Goal: Information Seeking & Learning: Find specific fact

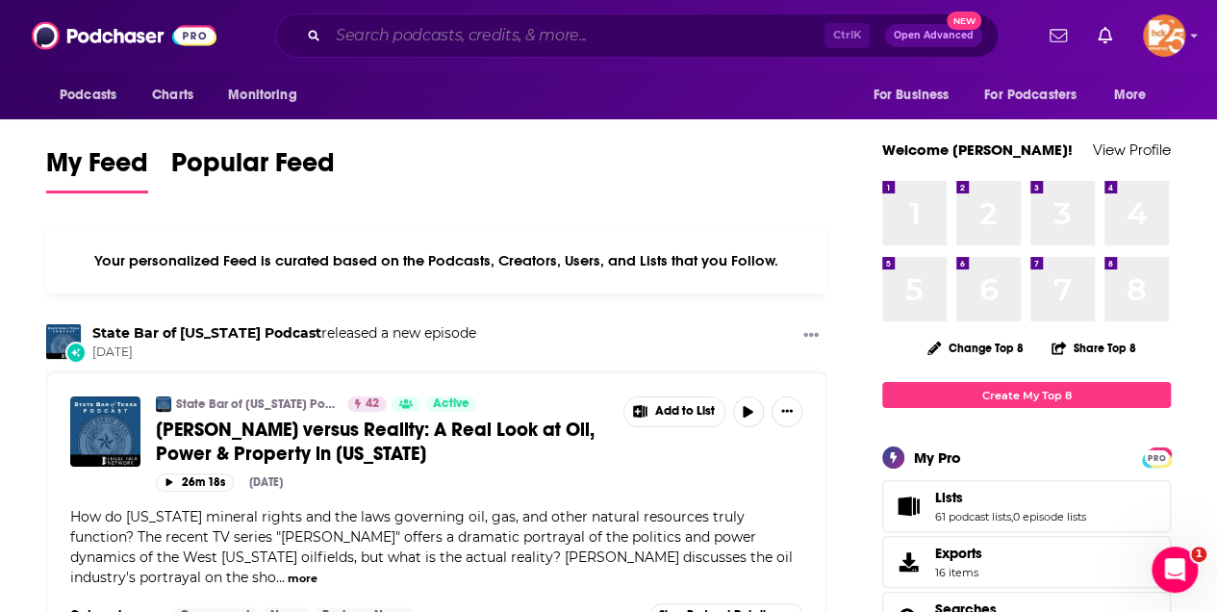
click at [358, 38] on input "Search podcasts, credits, & more..." at bounding box center [576, 35] width 497 height 31
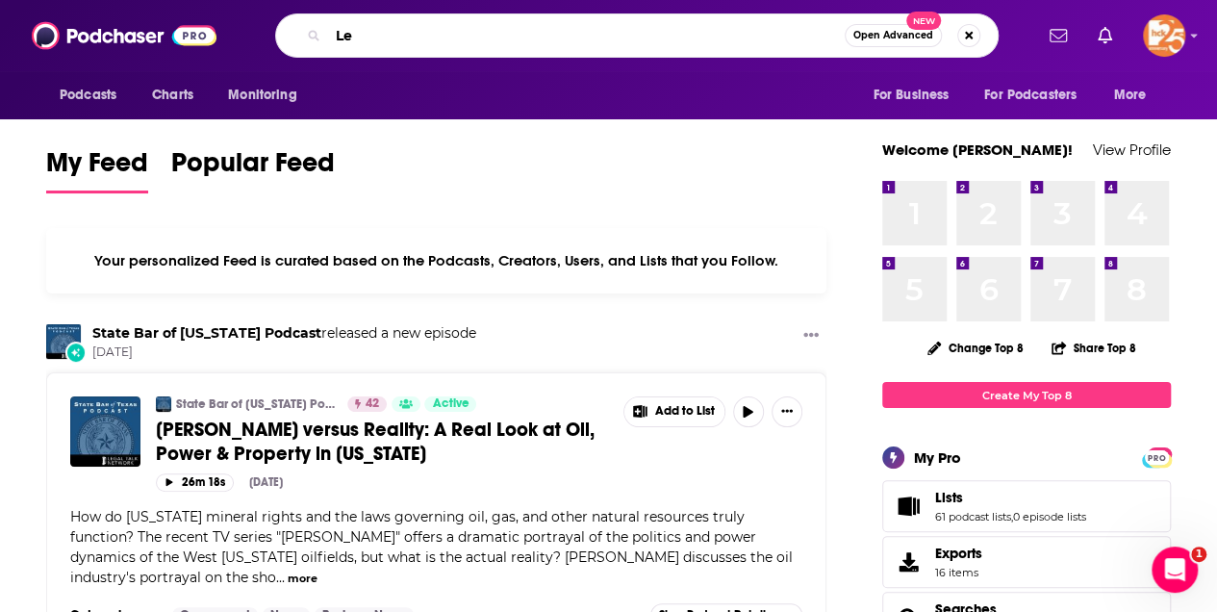
type input "L"
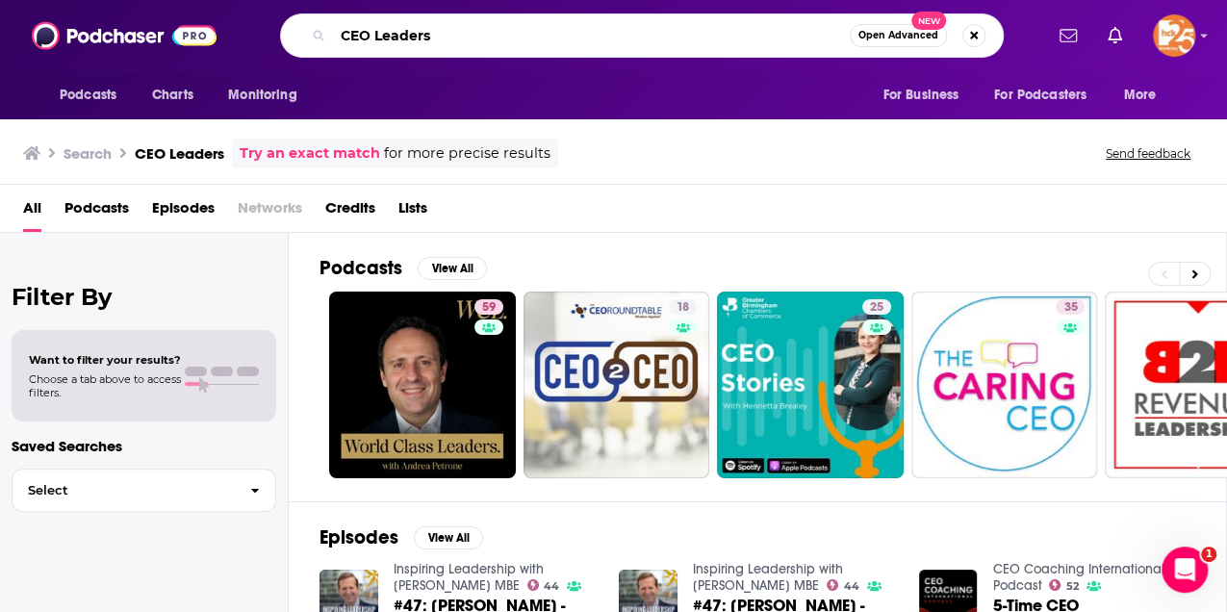
drag, startPoint x: 456, startPoint y: 38, endPoint x: 316, endPoint y: 7, distance: 143.8
click at [316, 7] on div "Podcasts Charts Monitoring CEO Leaders Open Advanced New For Business For Podca…" at bounding box center [613, 35] width 1227 height 71
type input "Chairman Leaders"
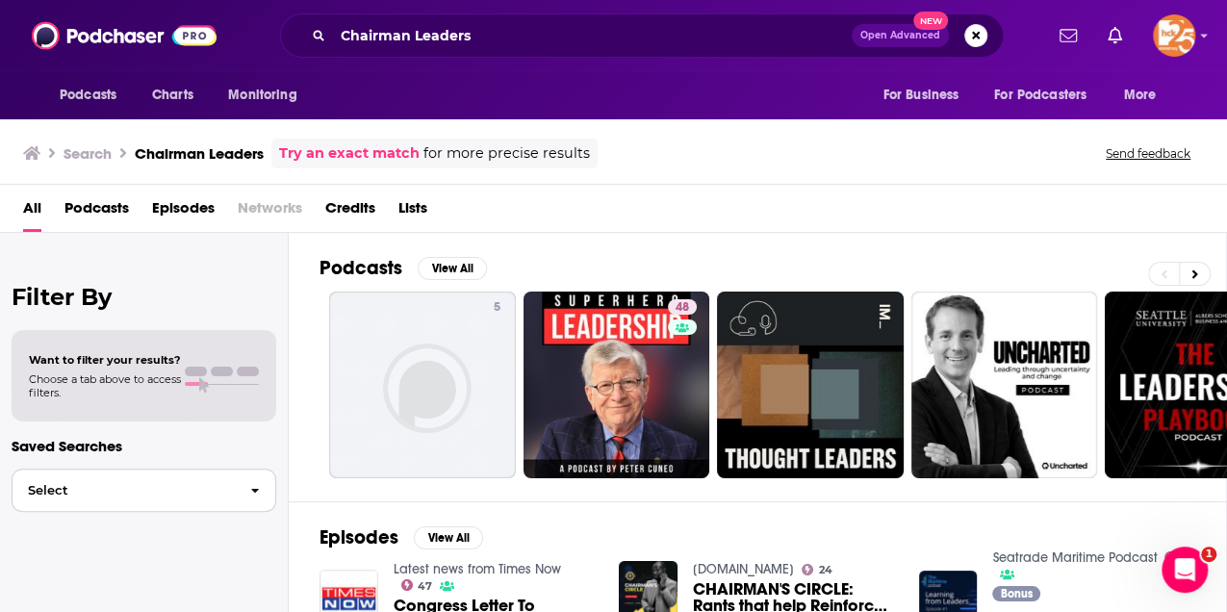
click at [59, 499] on button "Select" at bounding box center [144, 490] width 265 height 43
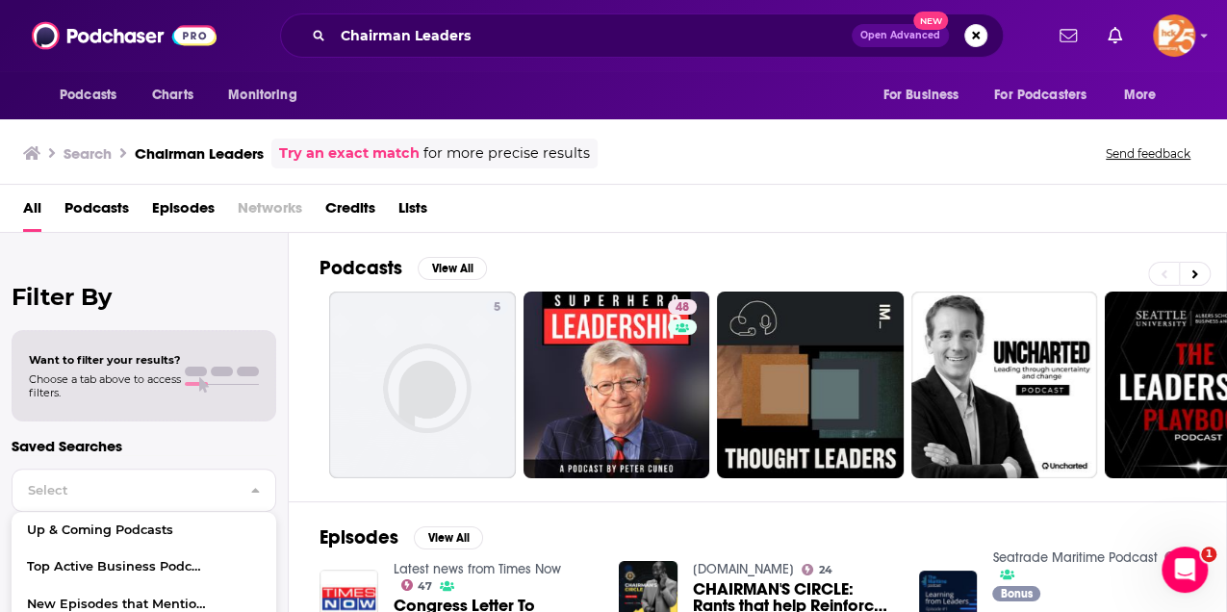
click at [508, 219] on div "All Podcasts Episodes Networks Credits Lists" at bounding box center [617, 211] width 1188 height 39
click at [455, 267] on button "View All" at bounding box center [452, 268] width 69 height 23
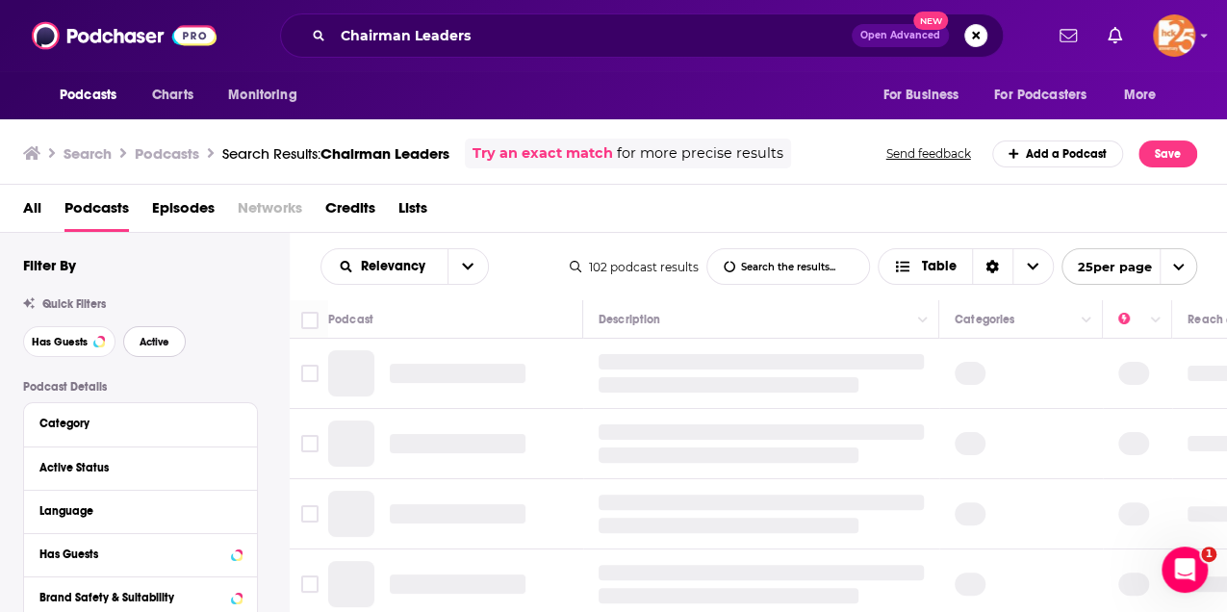
click at [140, 339] on span "Active" at bounding box center [155, 342] width 30 height 11
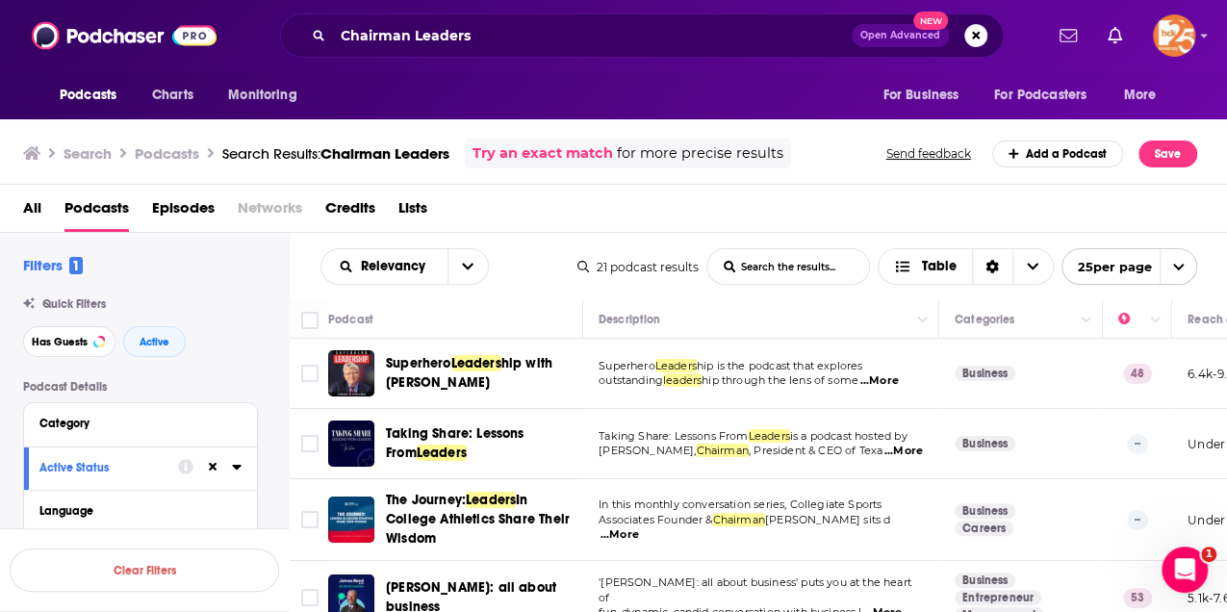
click at [891, 381] on span "...More" at bounding box center [878, 380] width 38 height 15
click at [522, 298] on div "Relevancy List Search Input Search the results... Table 21 podcast results List…" at bounding box center [759, 266] width 938 height 67
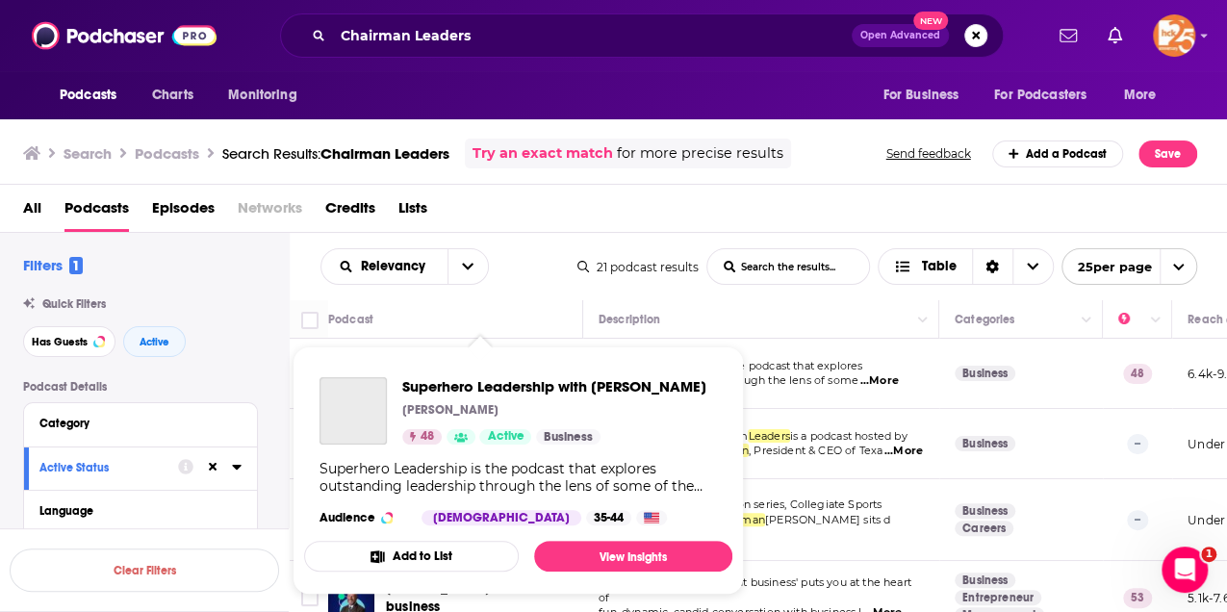
click at [426, 365] on div "Superhero Leadership with [PERSON_NAME] [PERSON_NAME] 48 Active Business Superh…" at bounding box center [518, 451] width 428 height 179
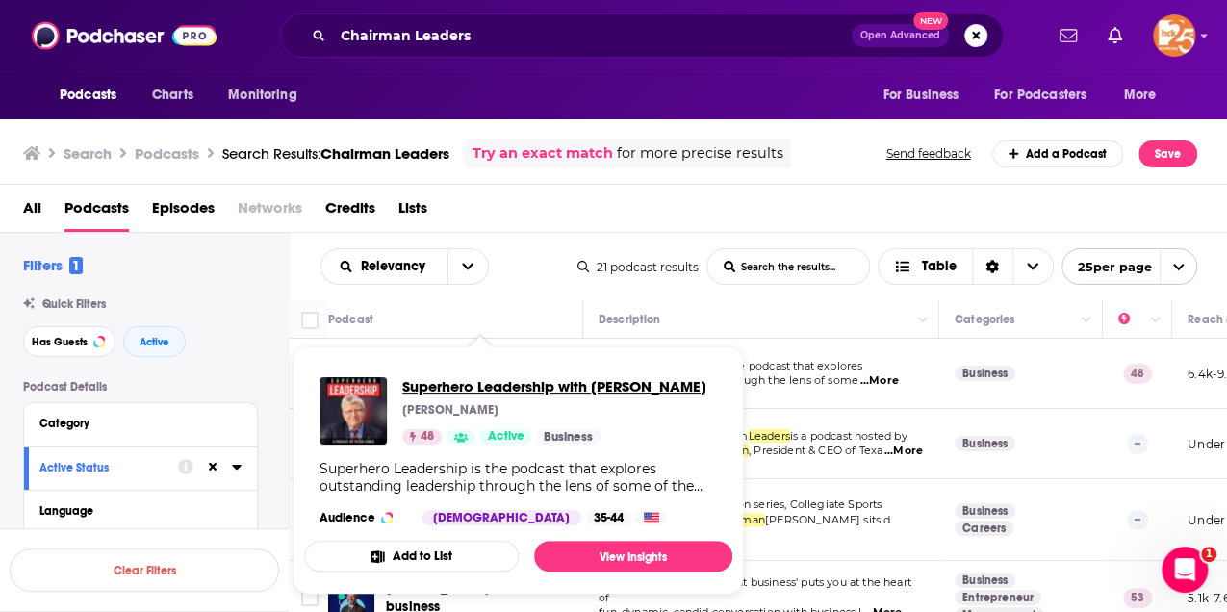
click at [449, 387] on span "Superhero Leadership with [PERSON_NAME]" at bounding box center [554, 386] width 304 height 18
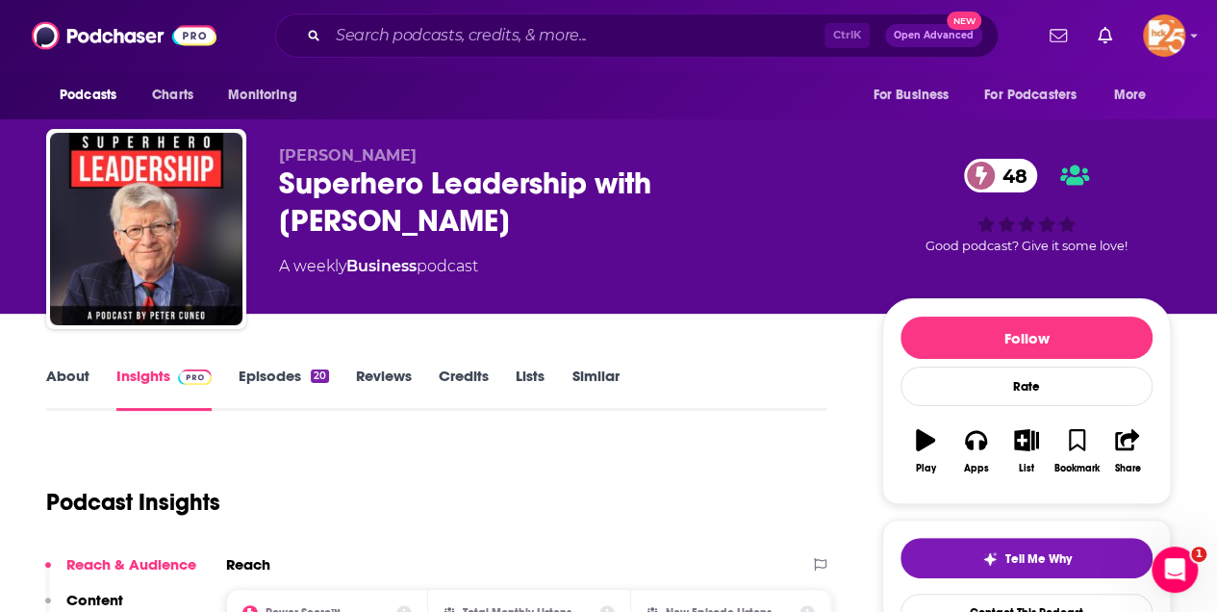
click at [70, 370] on link "About" at bounding box center [67, 389] width 43 height 44
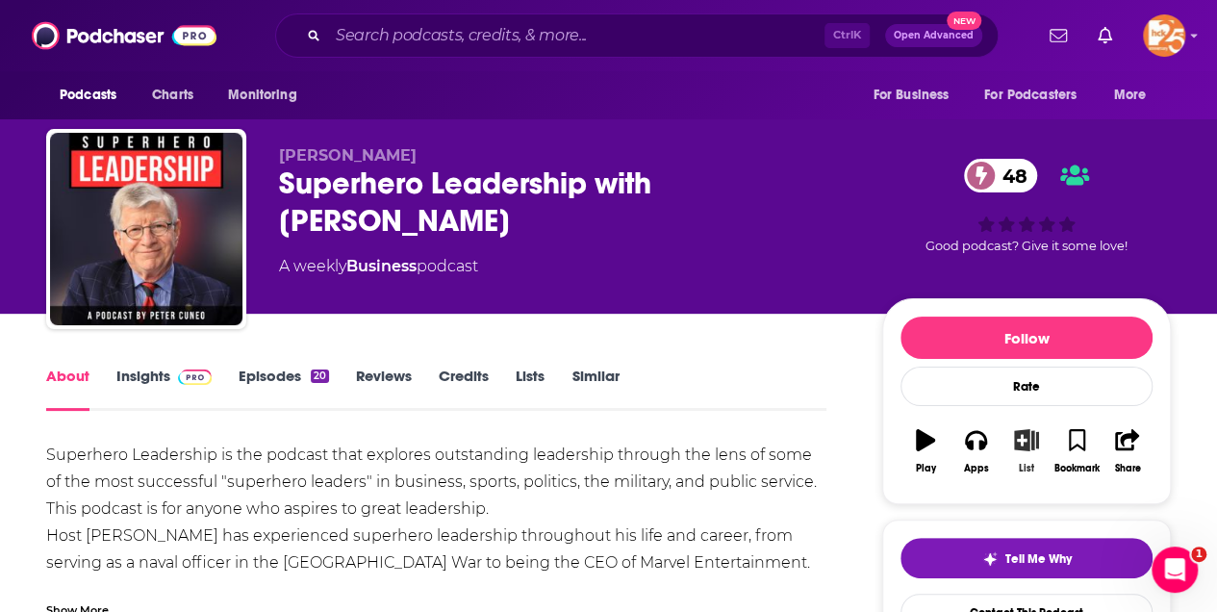
click at [1023, 436] on icon "button" at bounding box center [1026, 439] width 24 height 21
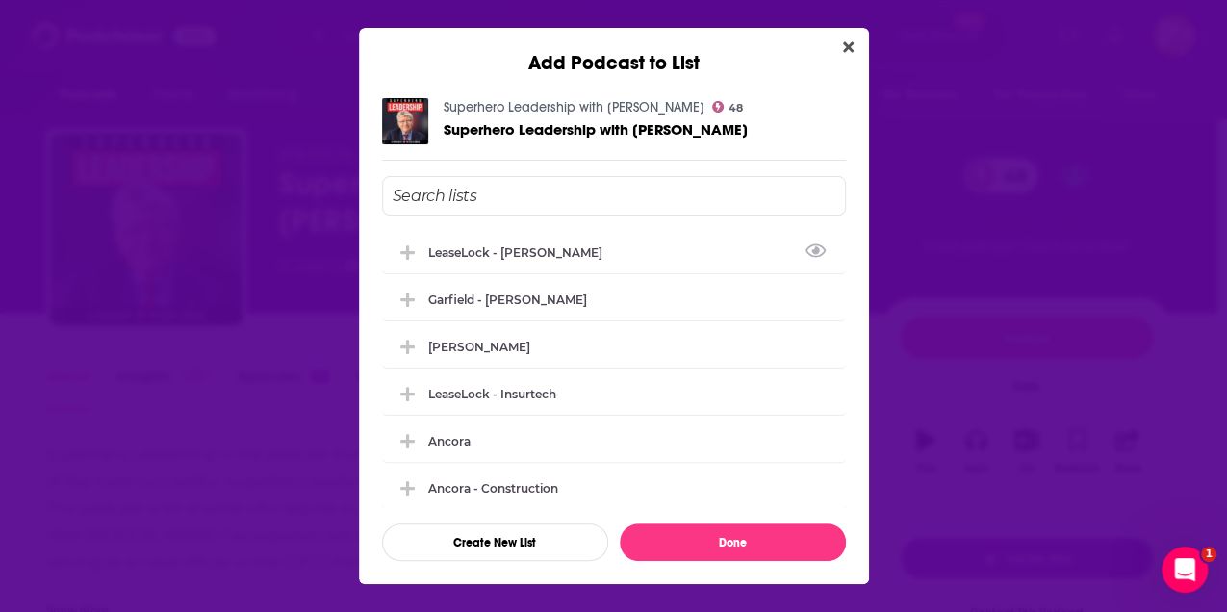
click at [433, 194] on input "Add Podcast To List" at bounding box center [614, 195] width 464 height 39
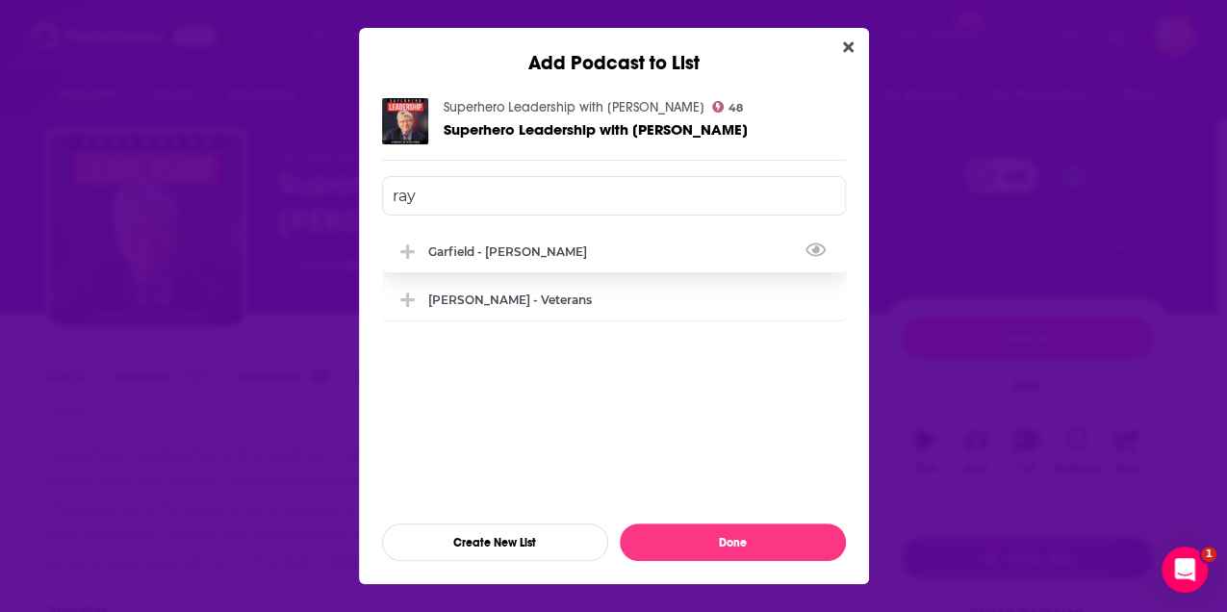
click at [525, 252] on div "Garfield - [PERSON_NAME]" at bounding box center [513, 251] width 170 height 14
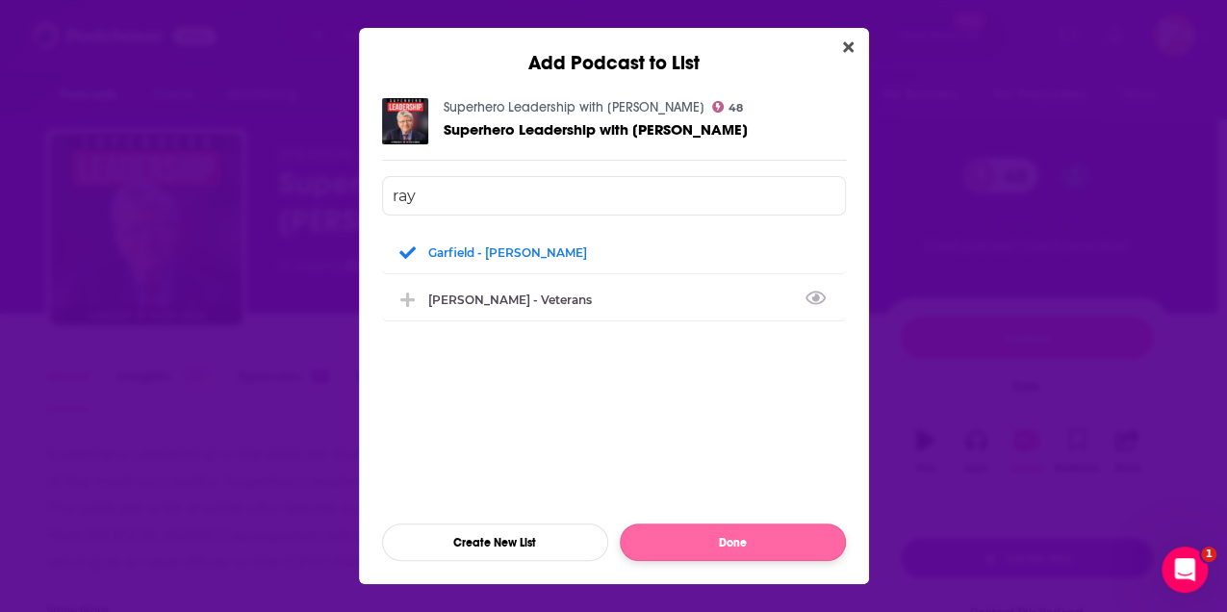
type input "ray"
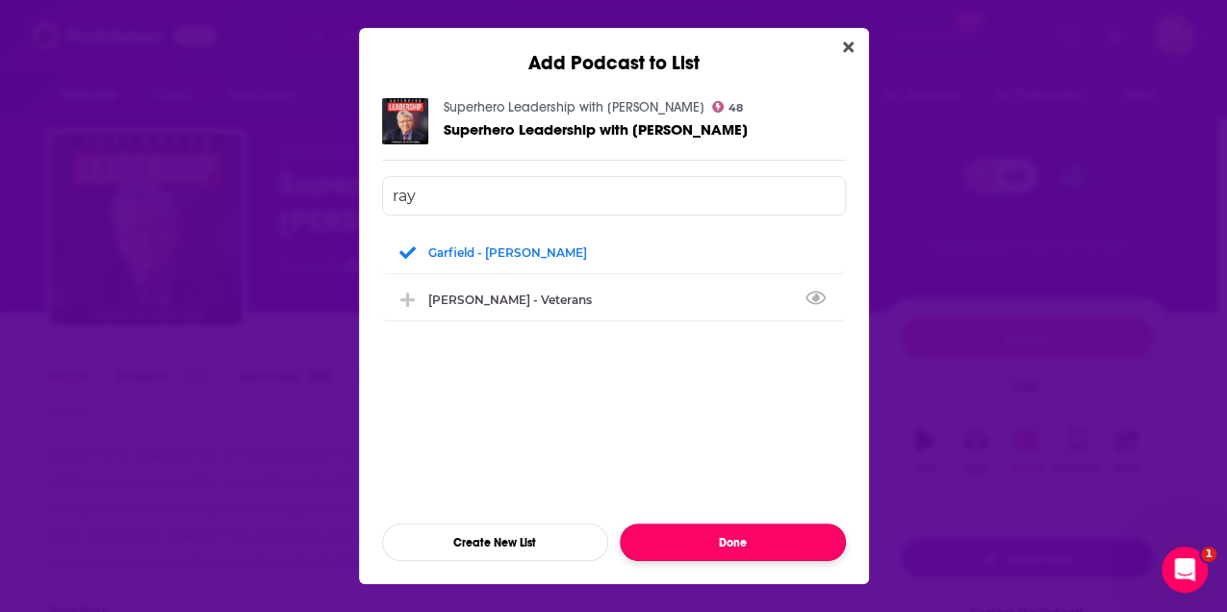
click at [764, 531] on button "Done" at bounding box center [733, 542] width 226 height 38
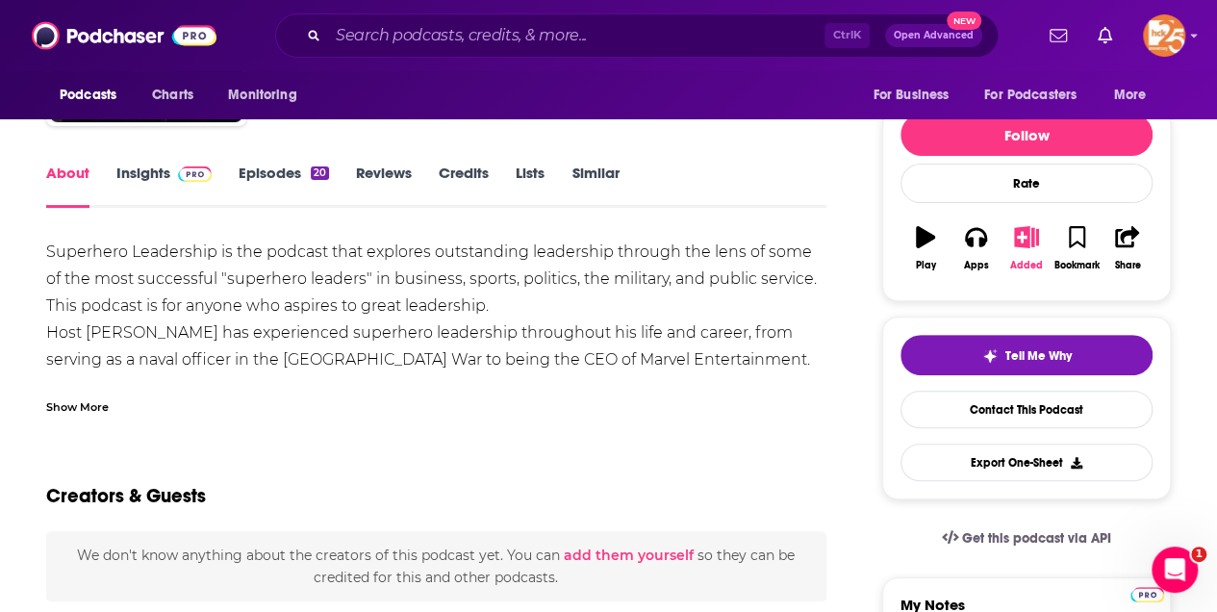
scroll to position [256, 0]
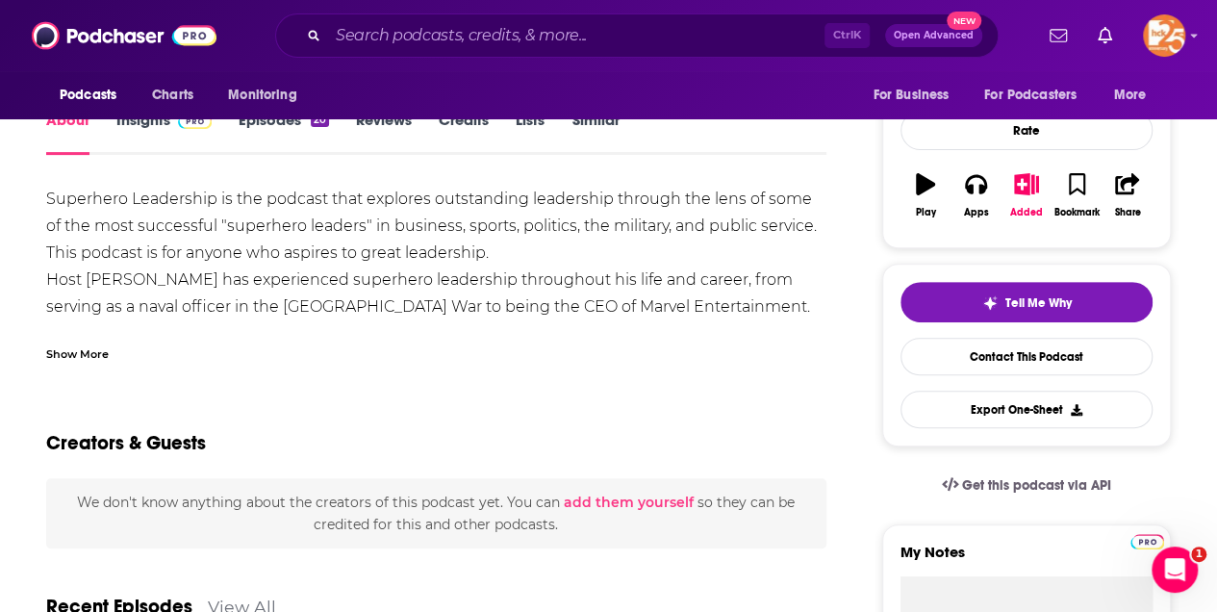
click at [99, 349] on div "Show More" at bounding box center [77, 353] width 63 height 18
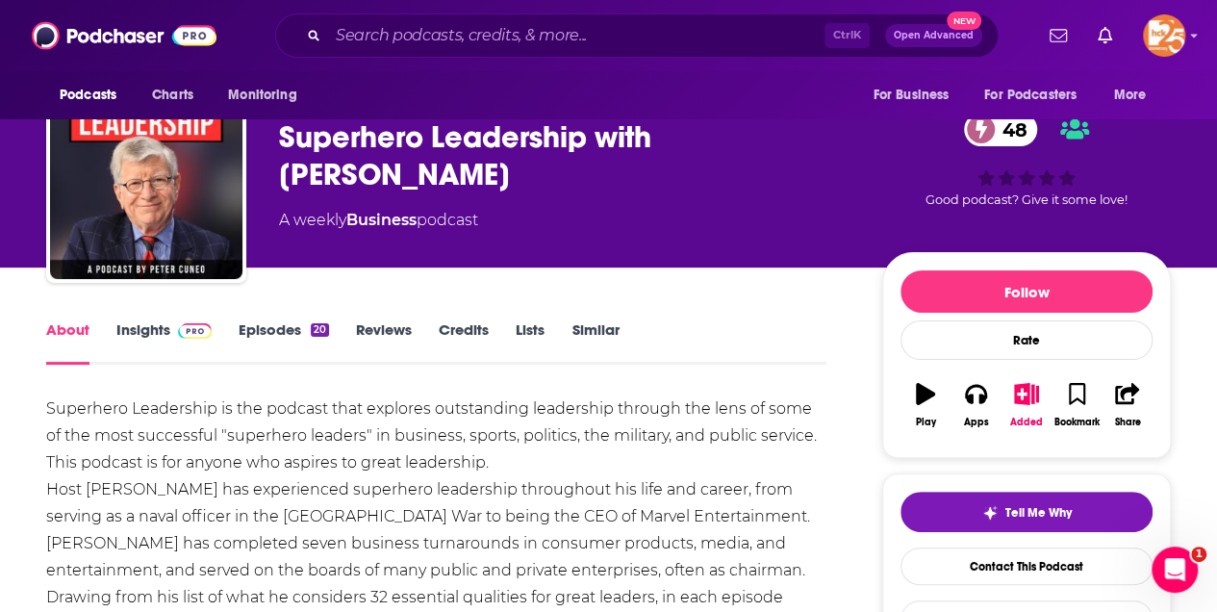
scroll to position [128, 0]
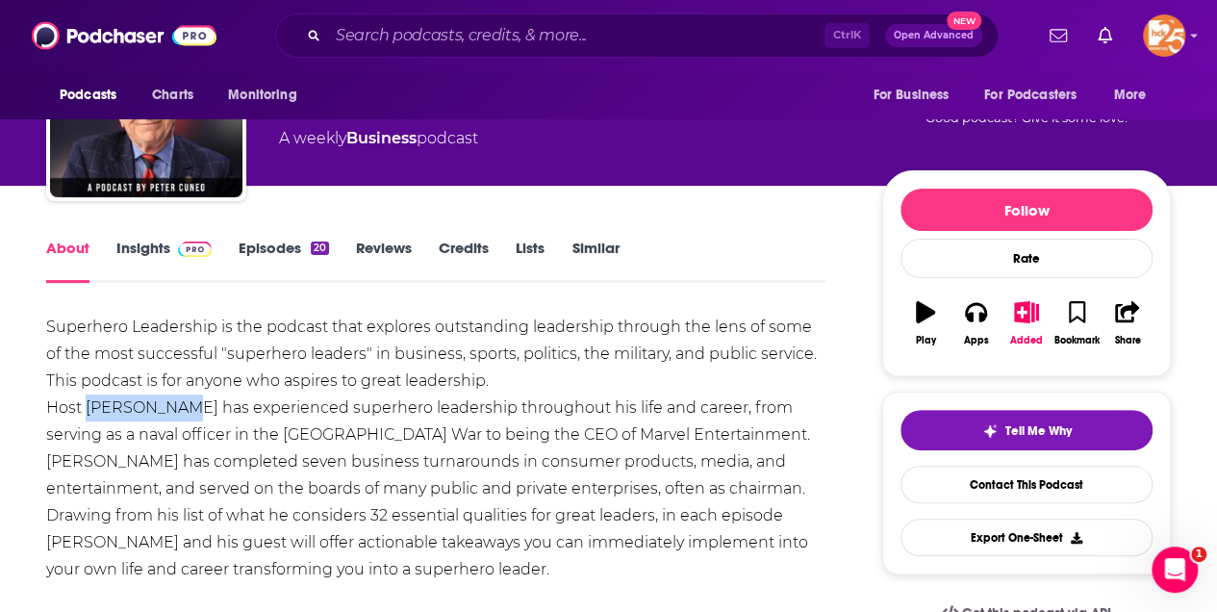
drag, startPoint x: 179, startPoint y: 408, endPoint x: 90, endPoint y: 410, distance: 88.6
click at [90, 410] on div "Superhero Leadership is the podcast that explores outstanding leadership throug…" at bounding box center [436, 448] width 780 height 269
copy div "[PERSON_NAME]"
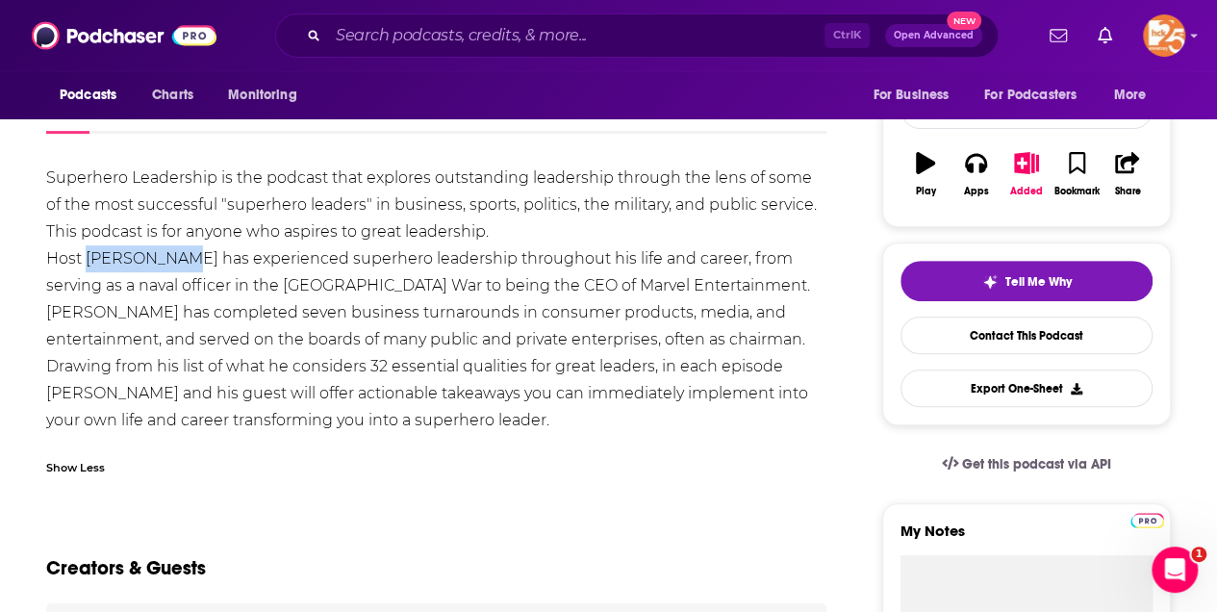
scroll to position [256, 0]
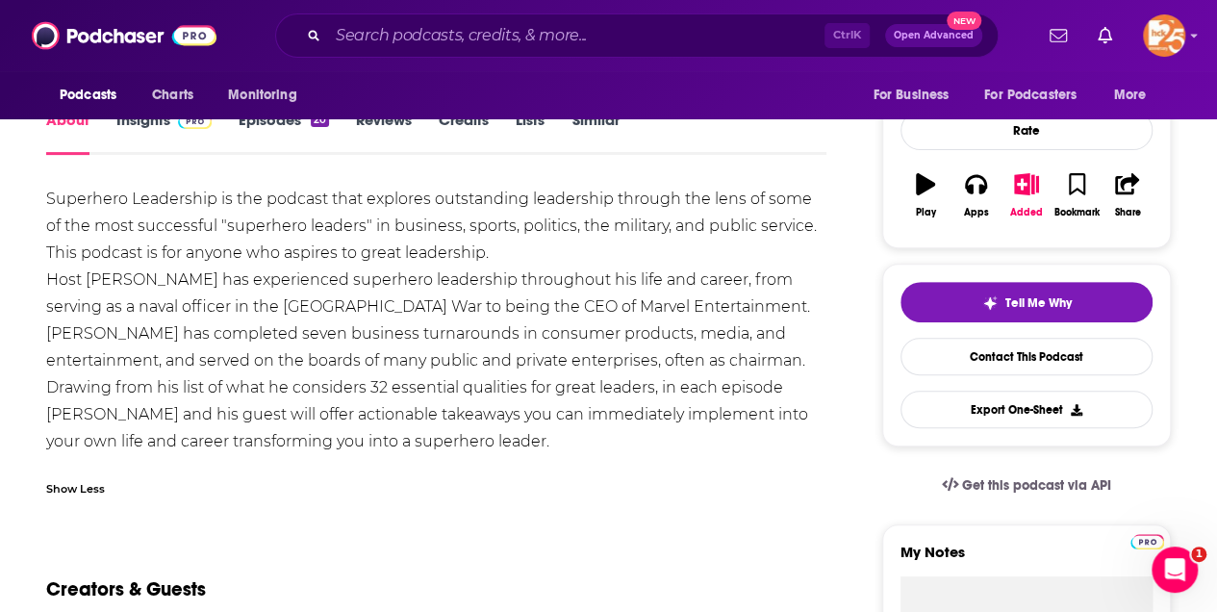
click at [156, 118] on div "Podcasts Charts Monitoring" at bounding box center [183, 95] width 275 height 48
click at [151, 121] on link "Insights" at bounding box center [163, 133] width 95 height 44
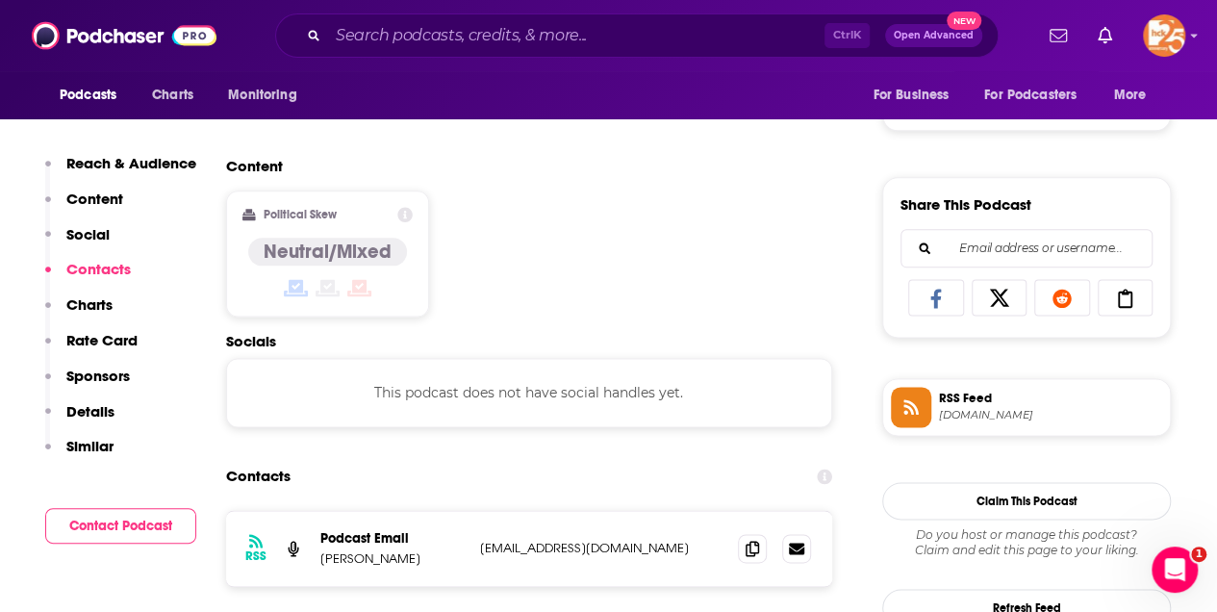
scroll to position [1283, 0]
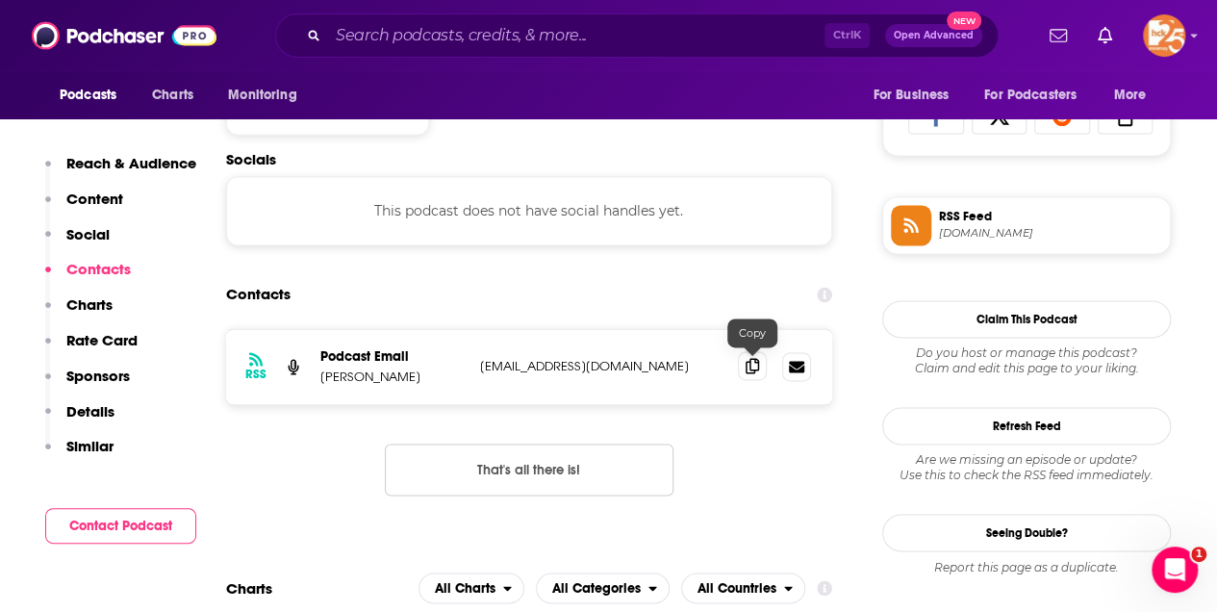
click at [751, 365] on icon at bounding box center [752, 365] width 13 height 15
click at [761, 368] on span at bounding box center [752, 365] width 29 height 29
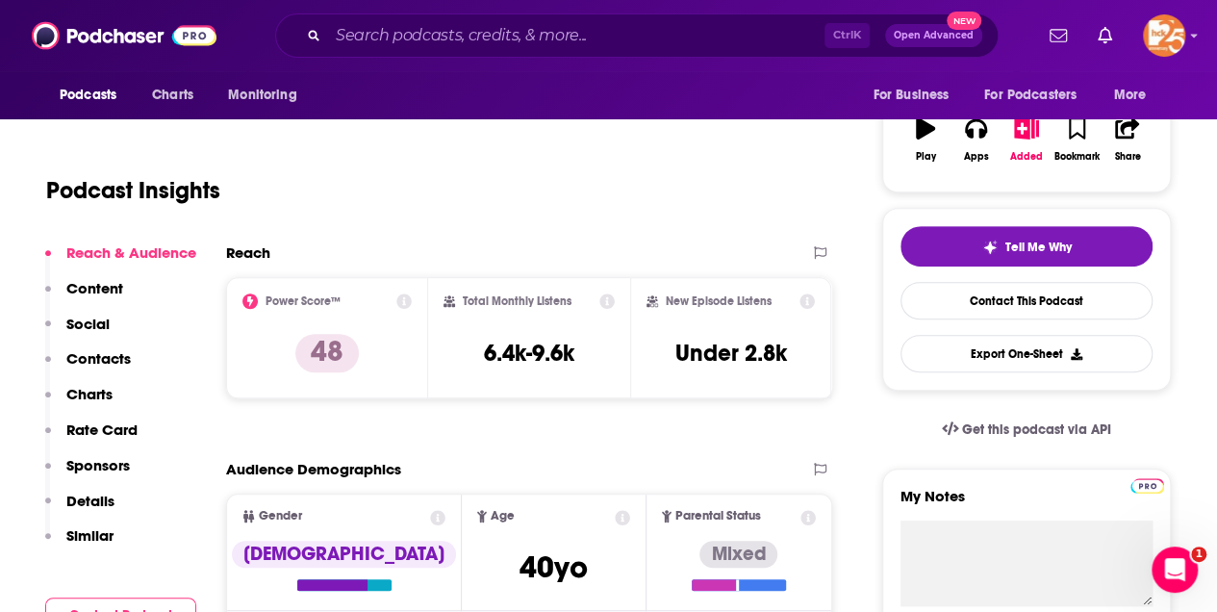
scroll to position [128, 0]
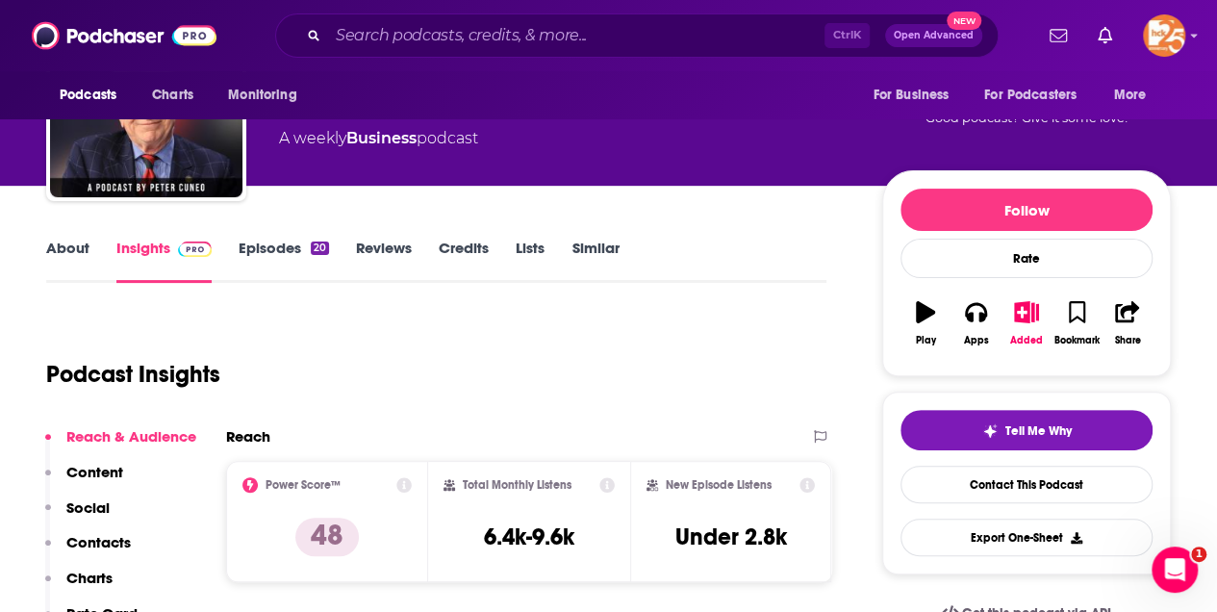
click at [72, 247] on link "About" at bounding box center [67, 261] width 43 height 44
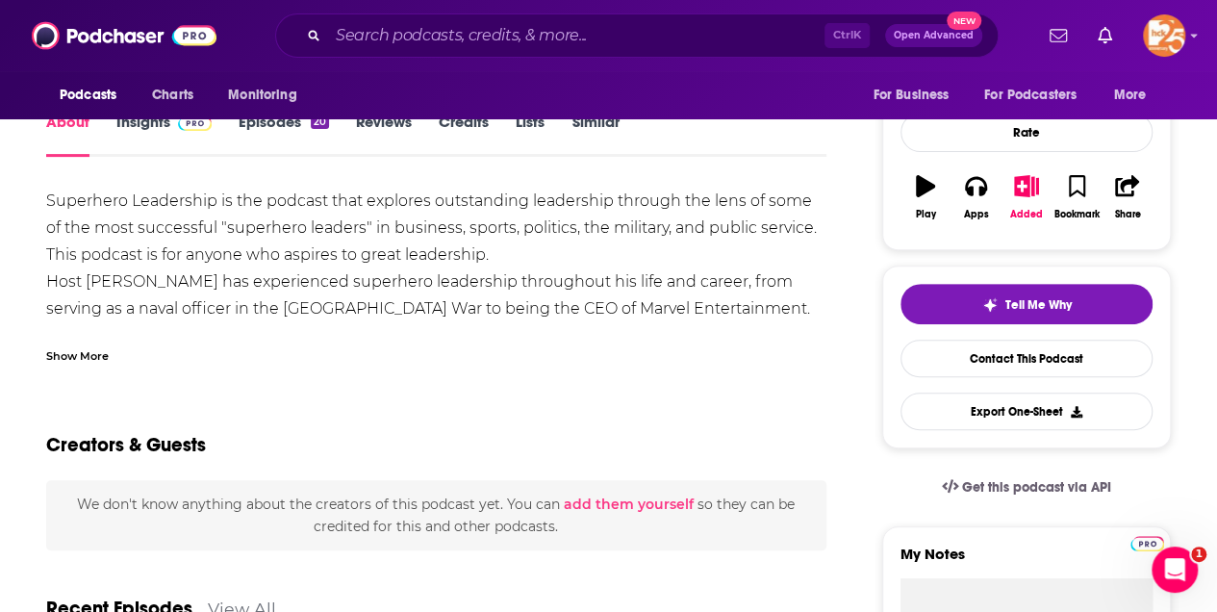
scroll to position [256, 0]
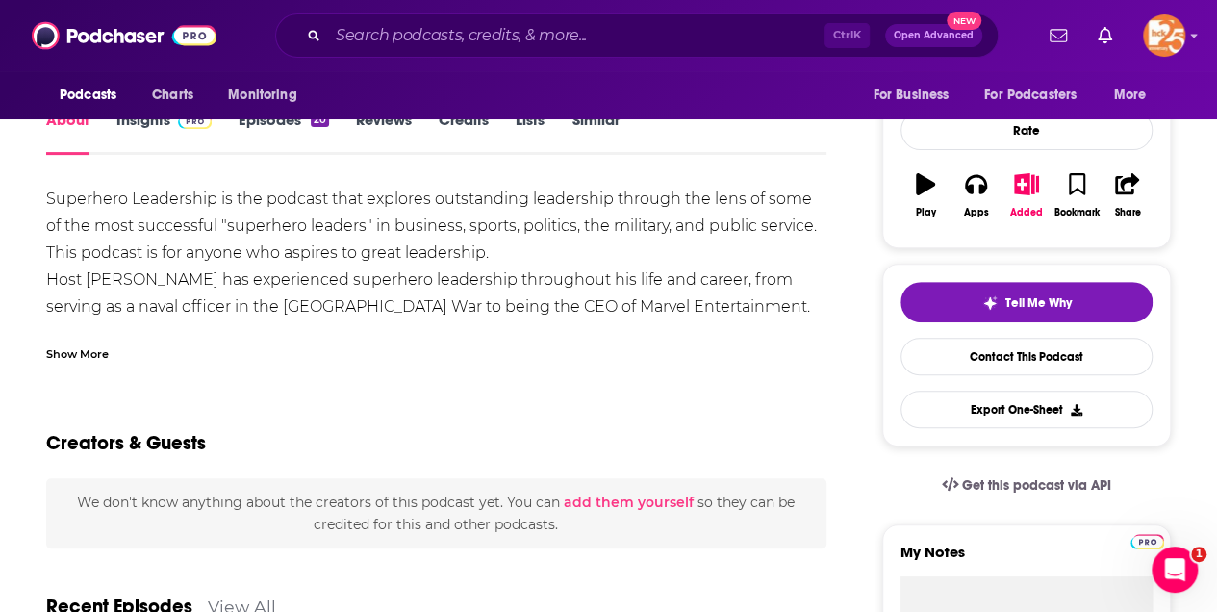
click at [76, 349] on div "Show More" at bounding box center [77, 353] width 63 height 18
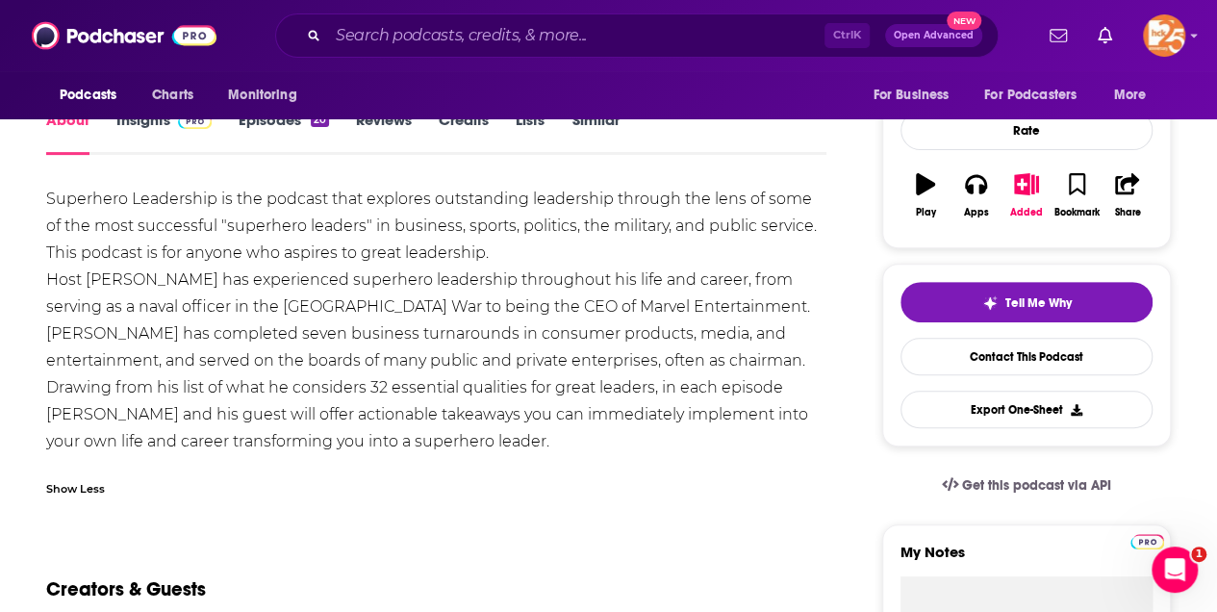
click at [137, 280] on div "Superhero Leadership is the podcast that explores outstanding leadership throug…" at bounding box center [436, 320] width 780 height 269
drag, startPoint x: 137, startPoint y: 280, endPoint x: 150, endPoint y: 277, distance: 13.8
copy div "[GEOGRAPHIC_DATA]"
click at [156, 125] on link "Insights" at bounding box center [163, 133] width 95 height 44
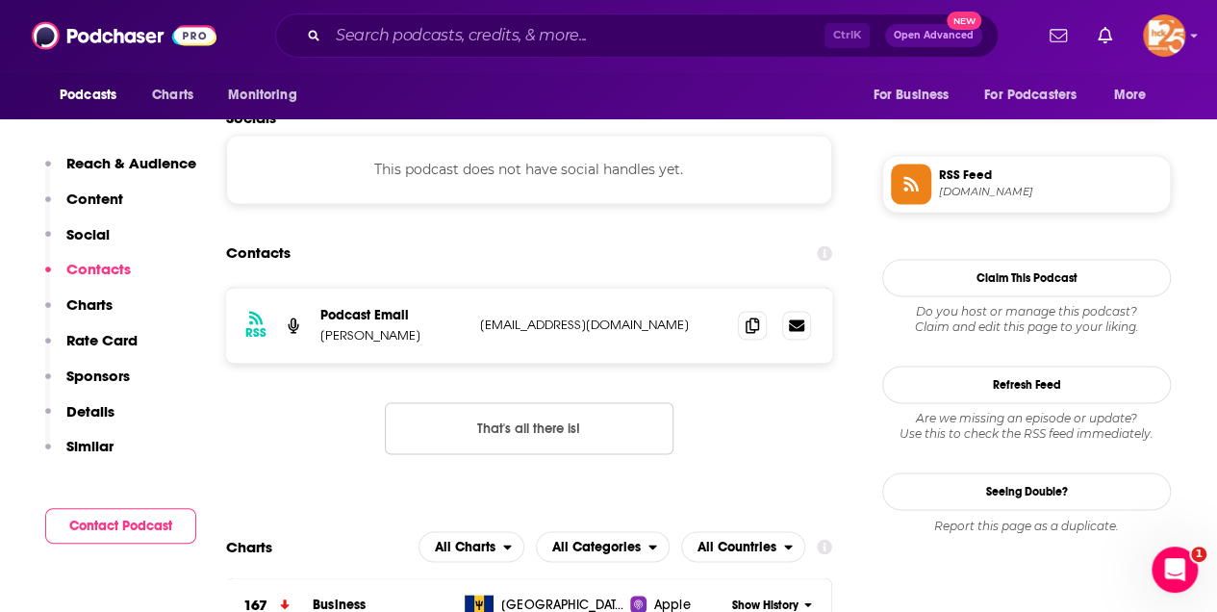
scroll to position [1347, 0]
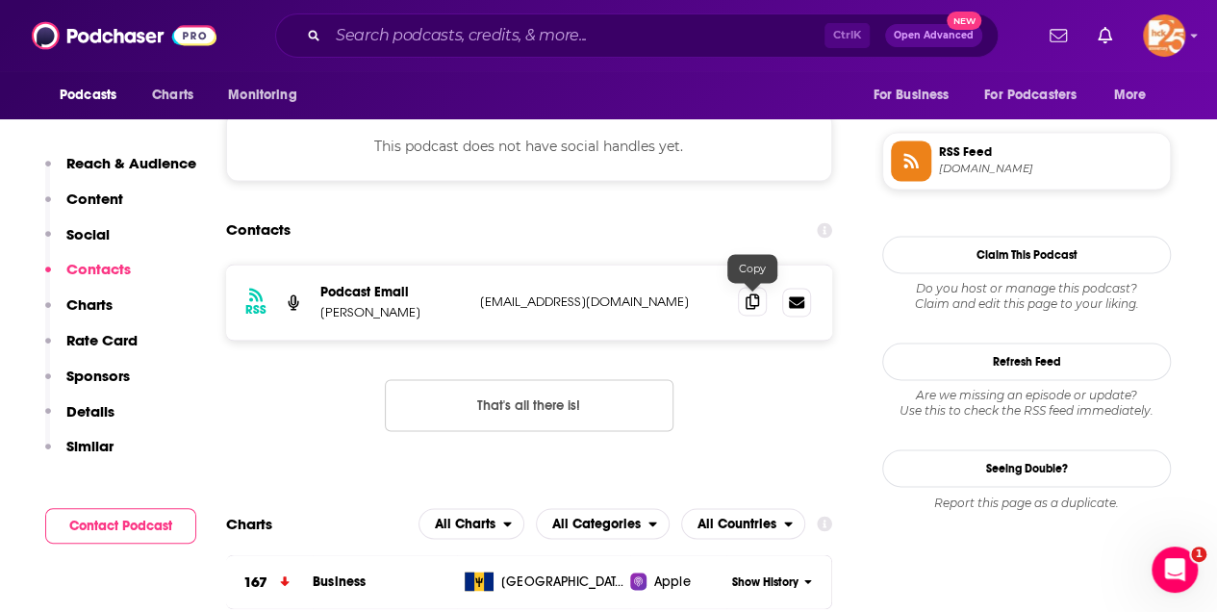
click at [751, 295] on icon at bounding box center [752, 301] width 13 height 15
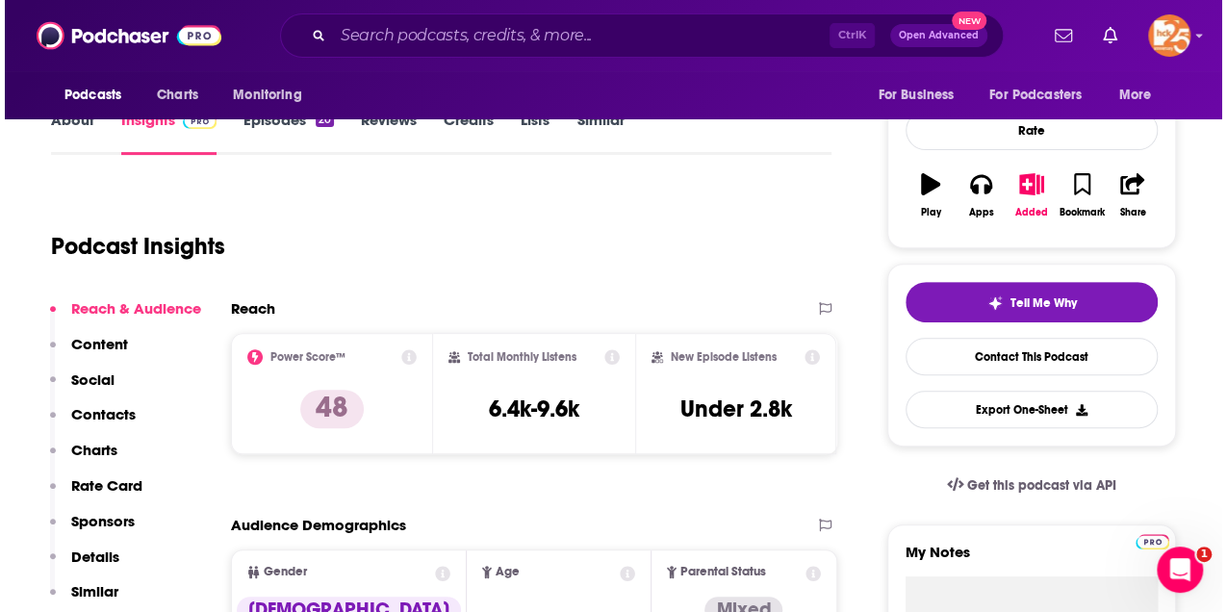
scroll to position [0, 0]
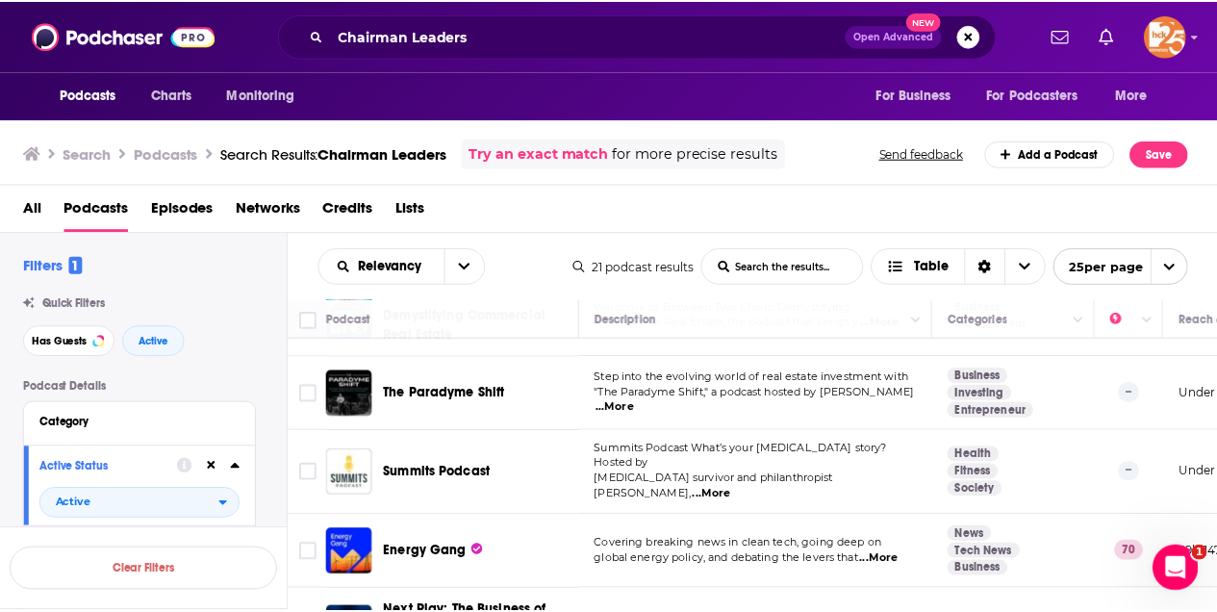
scroll to position [1278, 0]
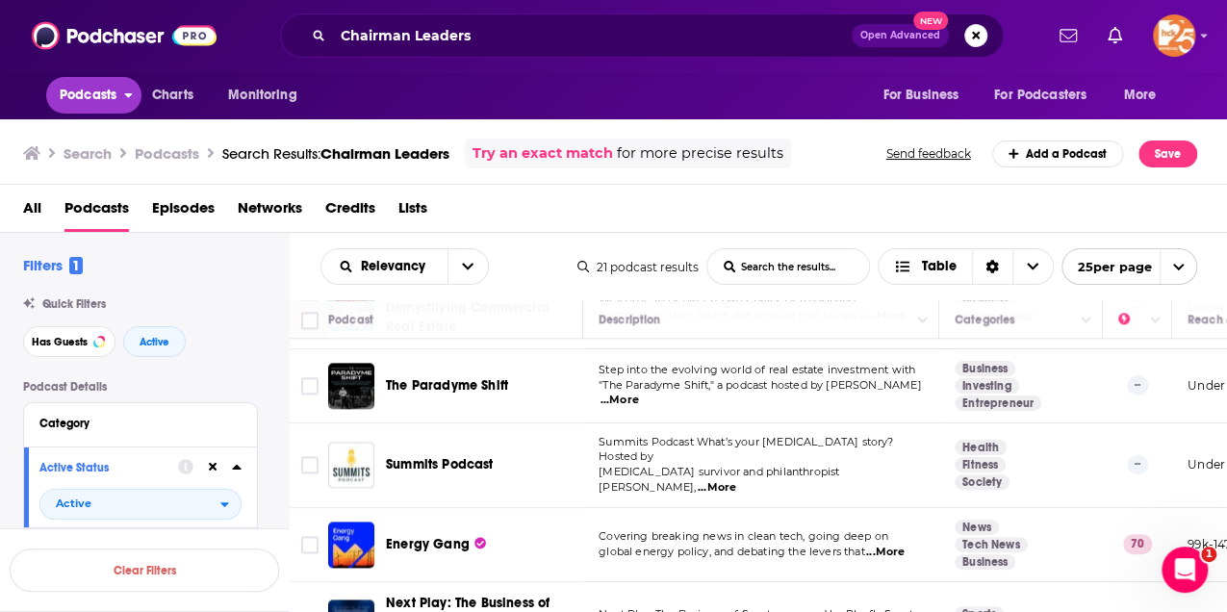
click at [91, 99] on span "Podcasts" at bounding box center [88, 95] width 57 height 27
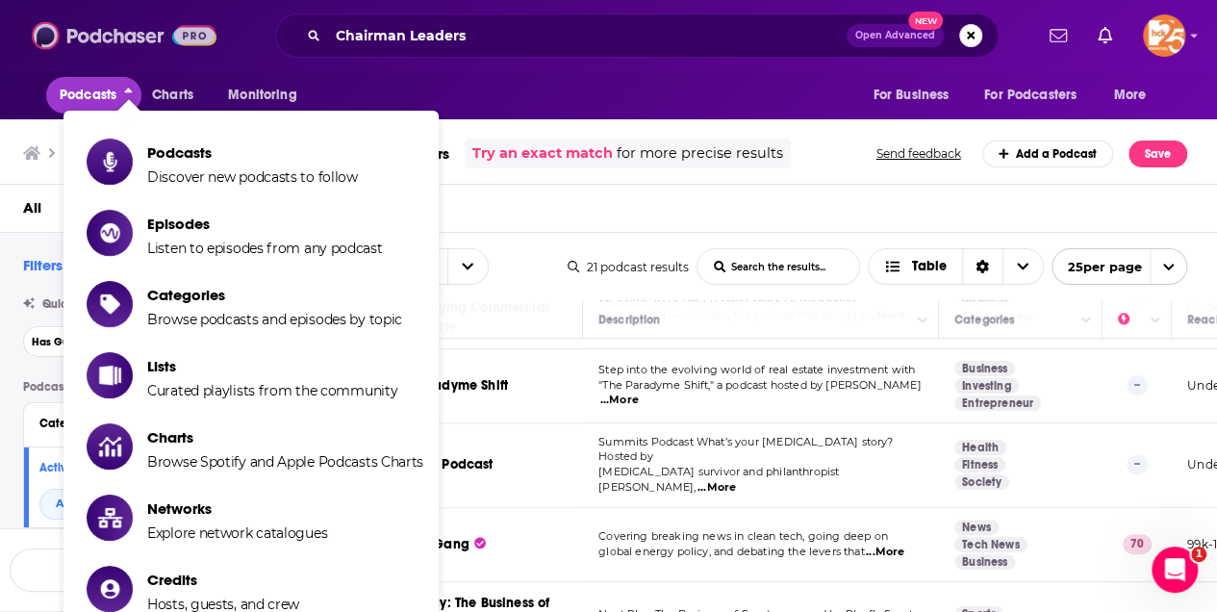
click at [128, 37] on img at bounding box center [124, 35] width 185 height 37
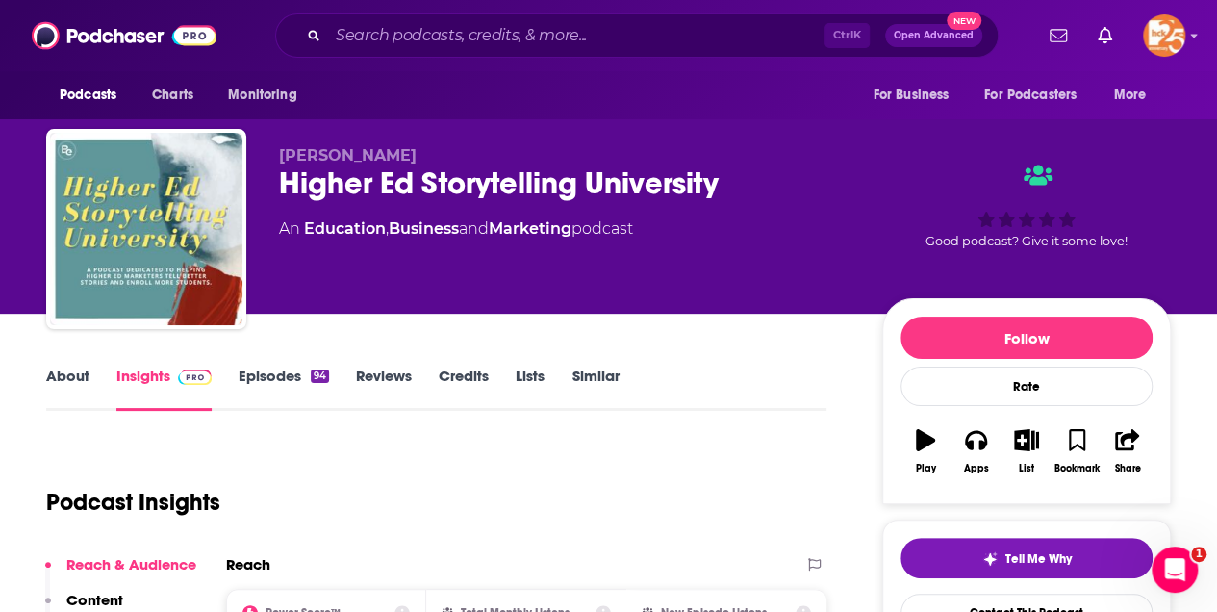
click at [84, 373] on link "About" at bounding box center [67, 389] width 43 height 44
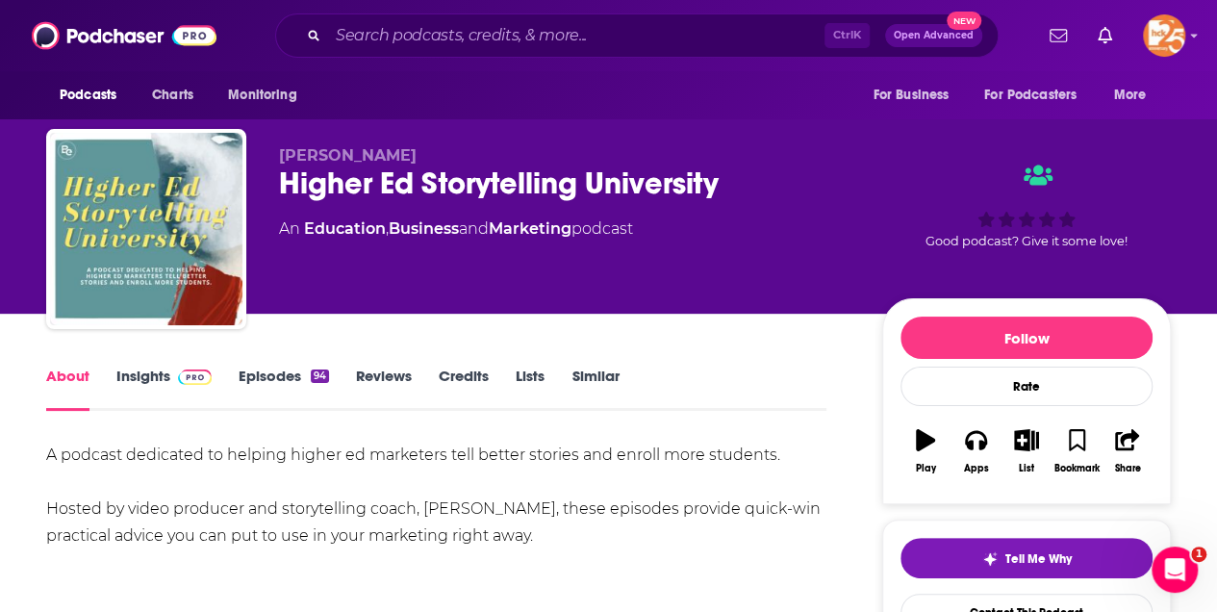
click at [269, 370] on link "Episodes 94" at bounding box center [284, 389] width 90 height 44
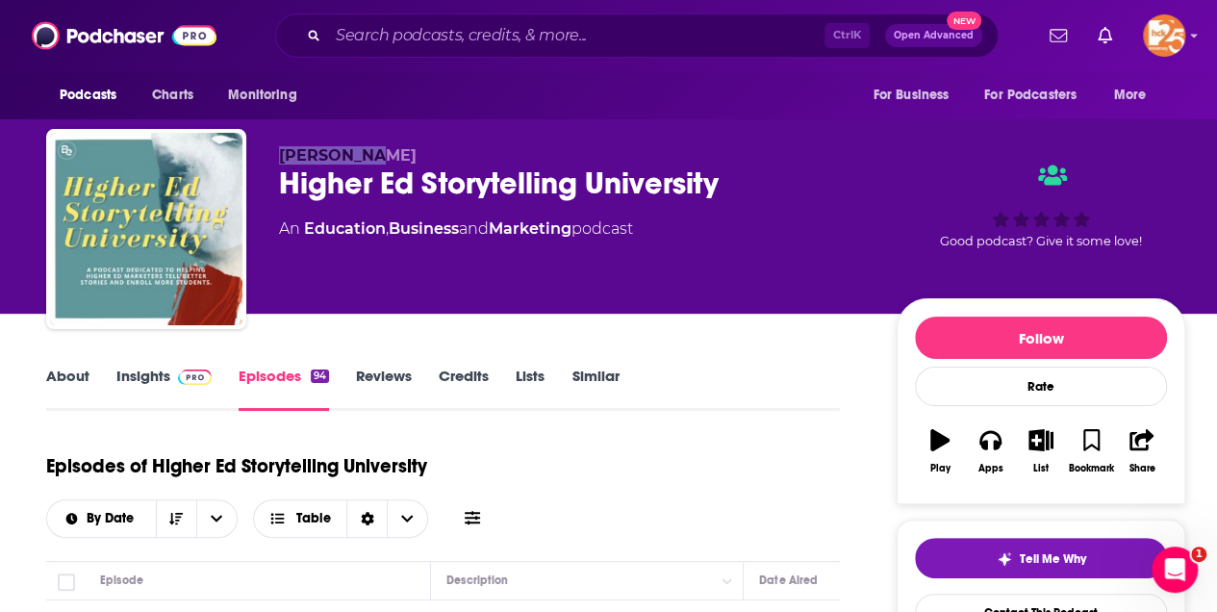
drag, startPoint x: 372, startPoint y: 154, endPoint x: 279, endPoint y: 158, distance: 93.4
click at [279, 158] on p "John Azoni" at bounding box center [572, 155] width 587 height 18
copy span "John Azoni"
